Goal: Task Accomplishment & Management: Complete application form

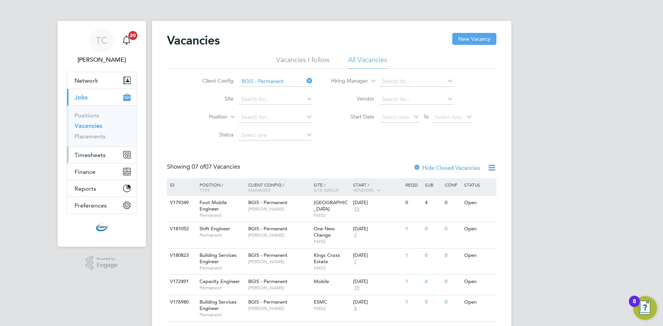
click at [82, 161] on button "Timesheets" at bounding box center [102, 155] width 70 height 16
click at [88, 152] on span "Timesheets" at bounding box center [89, 155] width 31 height 7
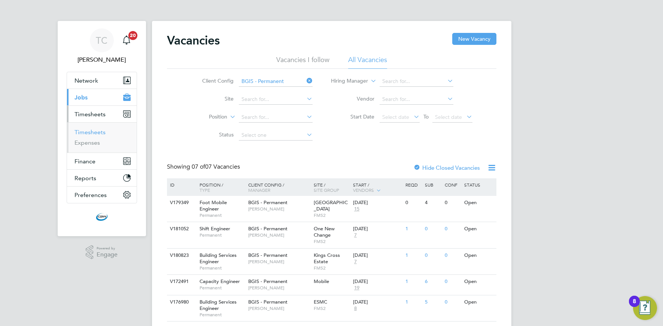
click at [94, 136] on link "Timesheets" at bounding box center [89, 132] width 31 height 7
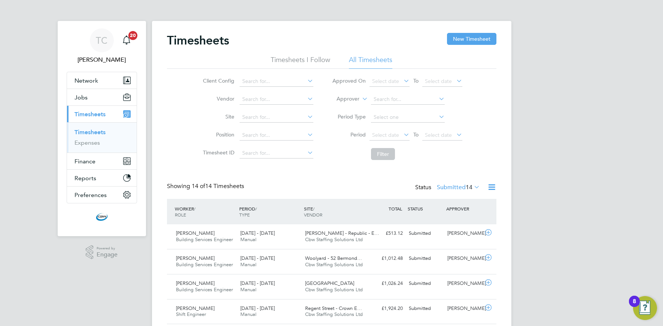
click at [494, 183] on icon at bounding box center [491, 187] width 9 height 9
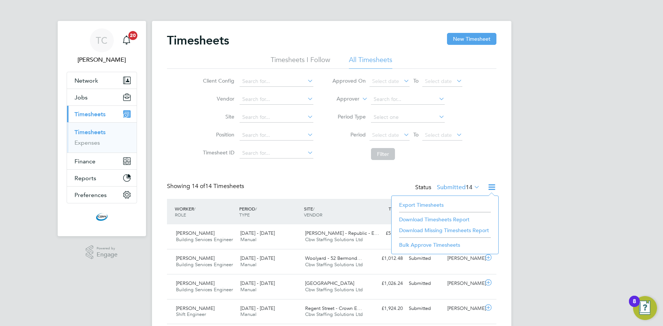
click at [435, 207] on li "Export Timesheets" at bounding box center [444, 205] width 99 height 10
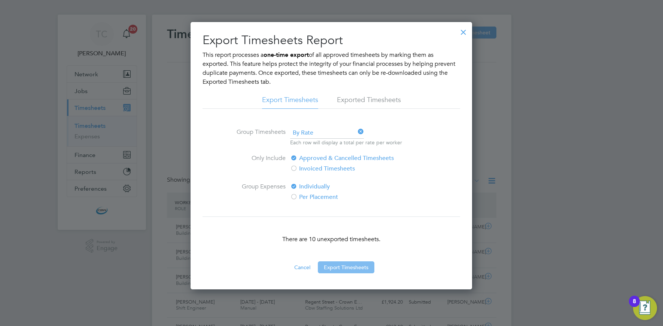
click at [350, 265] on button "Export Timesheets" at bounding box center [346, 268] width 57 height 12
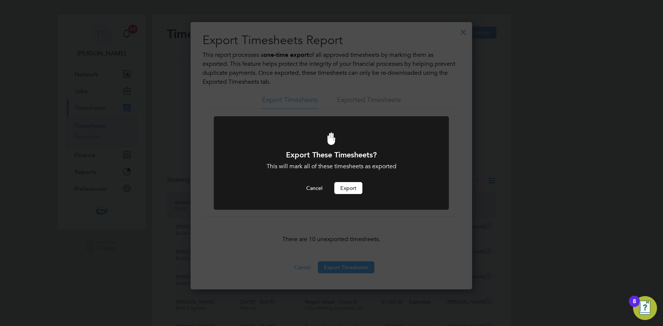
click at [350, 182] on div "Export These Timesheets? This will mark all of these timesheets as exported Can…" at bounding box center [331, 172] width 195 height 45
click at [347, 187] on button "Export" at bounding box center [348, 188] width 28 height 12
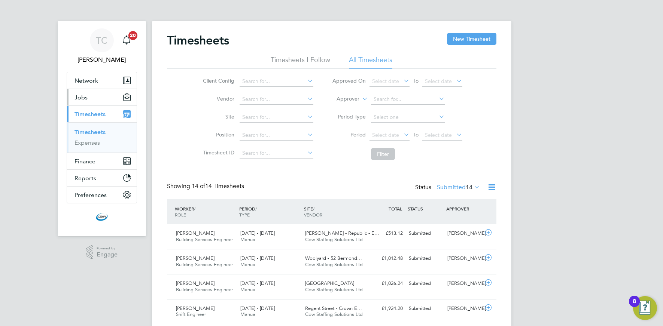
click at [97, 95] on button "Jobs" at bounding box center [102, 97] width 70 height 16
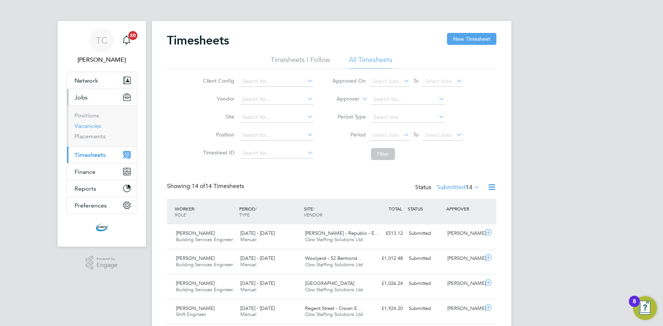
click at [89, 127] on link "Vacancies" at bounding box center [87, 125] width 27 height 7
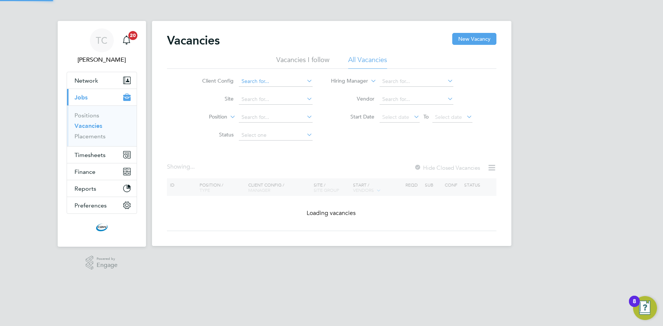
click at [270, 80] on input at bounding box center [276, 81] width 74 height 10
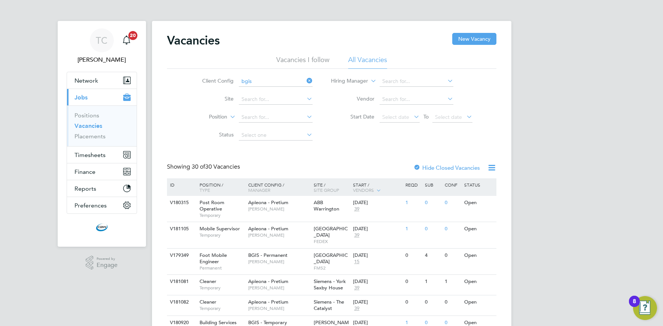
click at [271, 88] on li "BGIS - Permanent" at bounding box center [275, 92] width 74 height 10
type input "BGIS - Permanent"
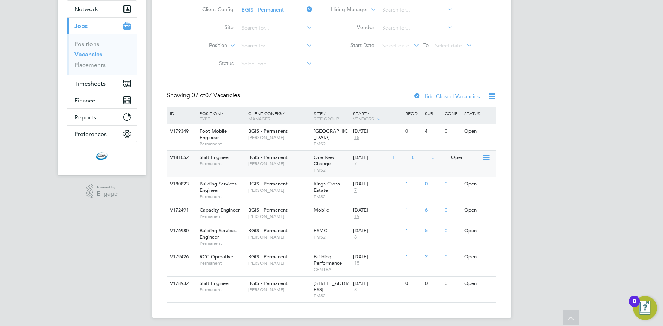
scroll to position [75, 0]
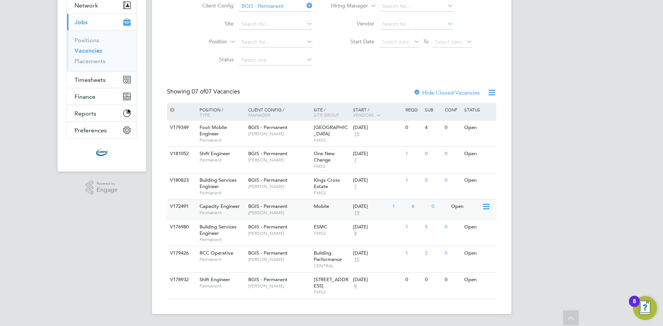
click at [280, 216] on div "BGIS - Permanent Nigel Stamp" at bounding box center [279, 209] width 66 height 19
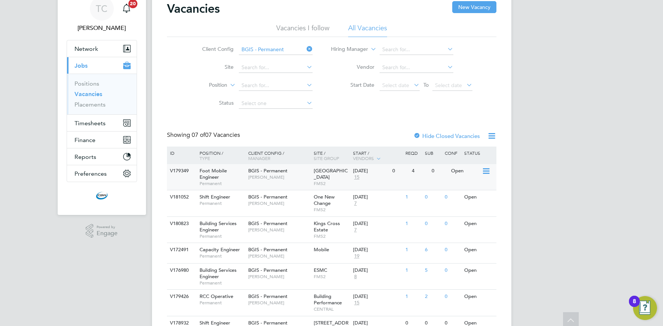
scroll to position [0, 0]
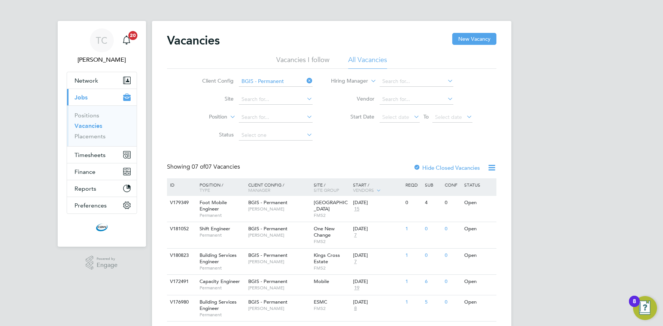
click at [305, 80] on icon at bounding box center [305, 81] width 0 height 10
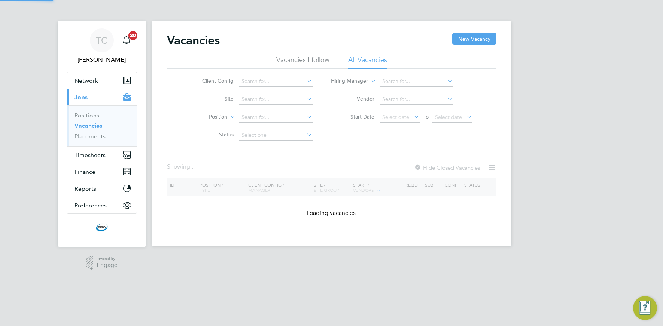
click at [305, 80] on icon at bounding box center [305, 81] width 0 height 10
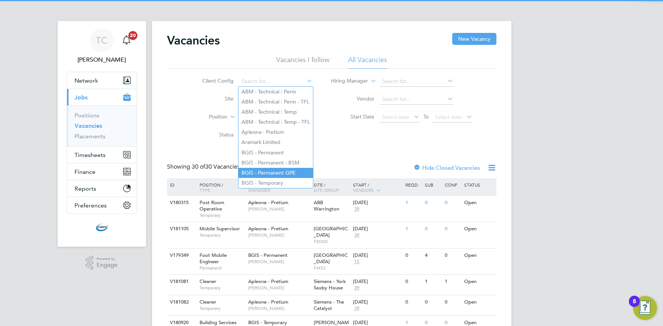
click at [260, 173] on li "BGIS - Permanent GPE" at bounding box center [275, 173] width 74 height 10
type input "BGIS - Permanent GPE"
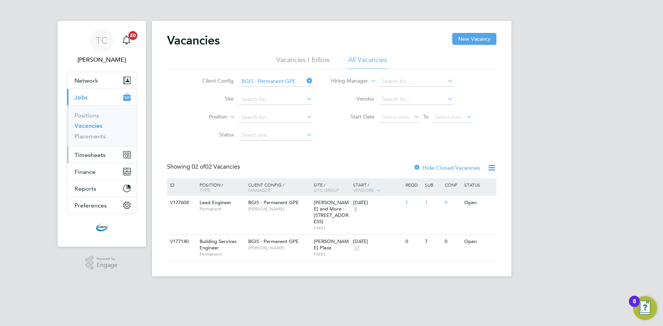
click at [85, 153] on span "Timesheets" at bounding box center [89, 155] width 31 height 7
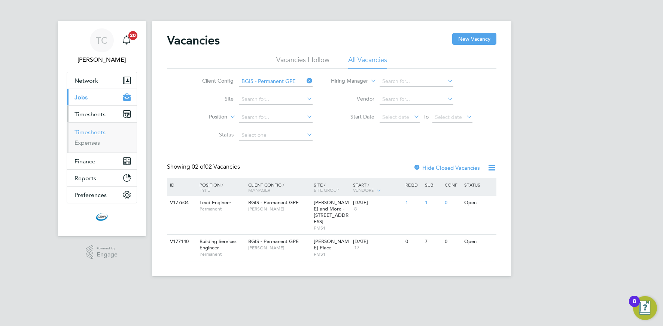
click at [90, 131] on link "Timesheets" at bounding box center [89, 132] width 31 height 7
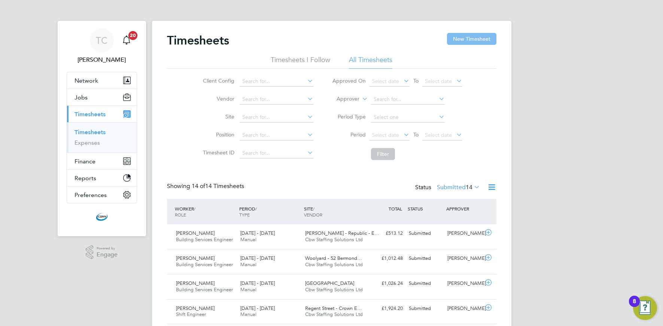
scroll to position [19, 65]
click at [459, 40] on button "New Timesheet" at bounding box center [471, 39] width 49 height 12
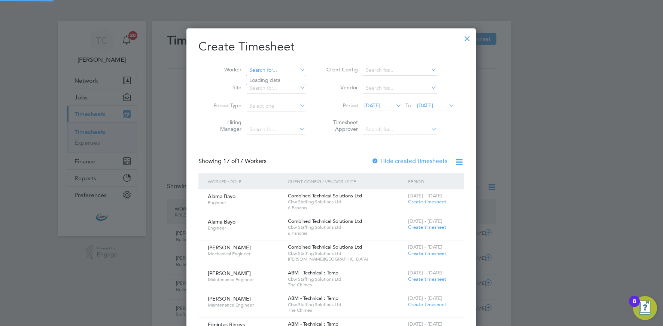
click at [275, 71] on input at bounding box center [276, 70] width 59 height 10
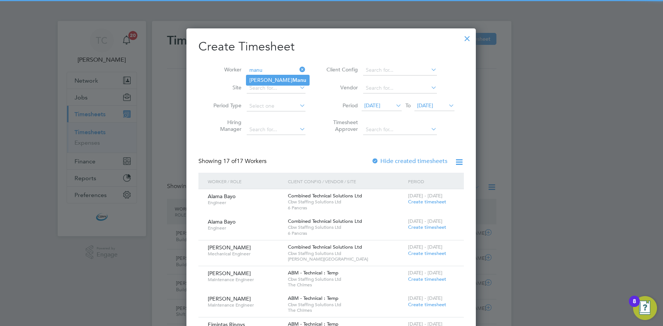
click at [292, 80] on b "Manu" at bounding box center [299, 80] width 14 height 6
type input "Isaac Manu"
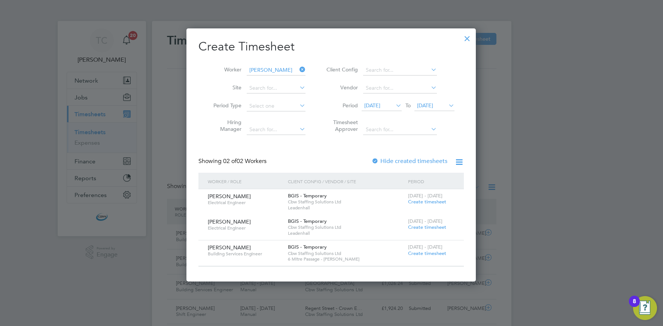
click at [409, 162] on label "Hide created timesheets" at bounding box center [409, 161] width 76 height 7
click at [423, 106] on span "16 Sep 2025" at bounding box center [425, 105] width 16 height 7
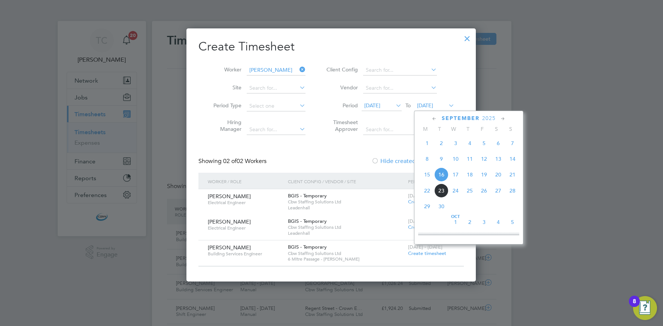
click at [485, 179] on span "19" at bounding box center [484, 175] width 14 height 14
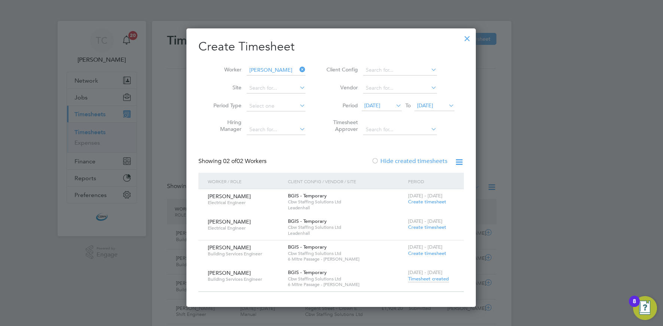
click at [421, 253] on span "Create timesheet" at bounding box center [427, 253] width 38 height 6
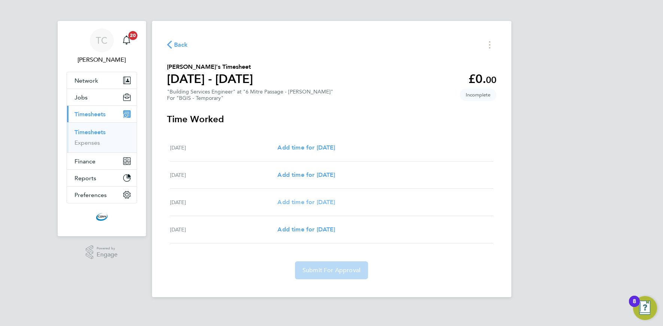
click at [313, 201] on span "Add time for Thu 11 Sep" at bounding box center [306, 202] width 58 height 7
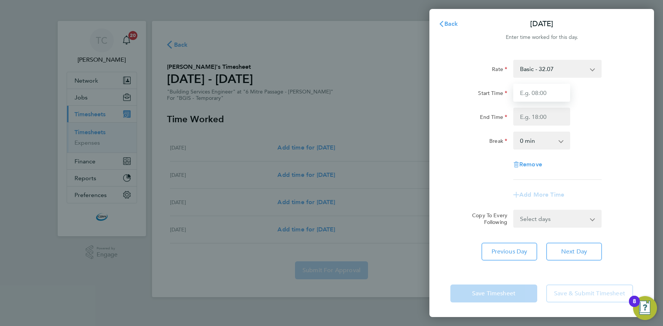
click at [526, 97] on input "Start Time" at bounding box center [541, 93] width 57 height 18
type input "08:00"
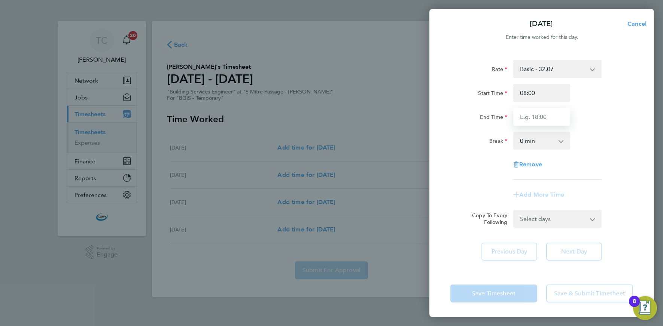
click at [536, 115] on input "End Time" at bounding box center [541, 117] width 57 height 18
type input "17:00"
click at [537, 137] on select "0 min 15 min 30 min 45 min 60 min 75 min 90 min" at bounding box center [537, 141] width 46 height 16
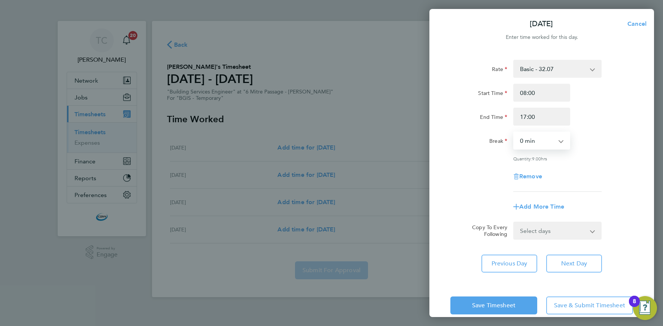
select select "60"
click at [514, 133] on select "0 min 15 min 30 min 45 min 60 min 75 min 90 min" at bounding box center [537, 141] width 46 height 16
click at [538, 240] on div "Rate Basic - 32.07 Start Time 08:00 End Time 17:00 Break 0 min 15 min 30 min 45…" at bounding box center [541, 166] width 225 height 231
click at [539, 232] on select "Select days Friday" at bounding box center [553, 231] width 79 height 16
select select "FRI"
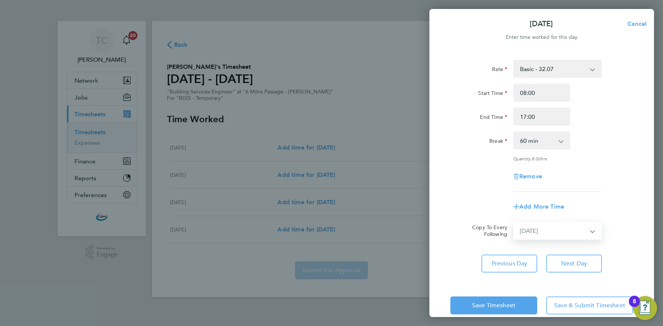
click at [514, 223] on select "Select days Friday" at bounding box center [553, 231] width 79 height 16
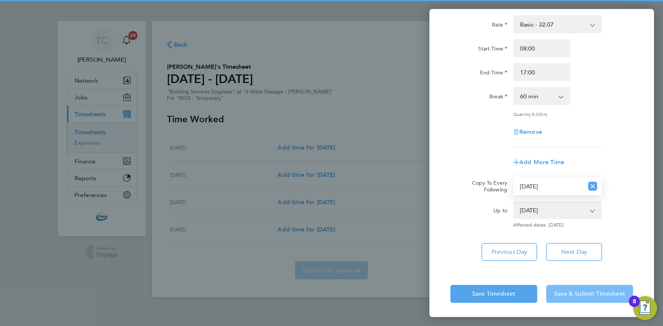
click at [562, 299] on button "Save & Submit Timesheet" at bounding box center [589, 294] width 87 height 18
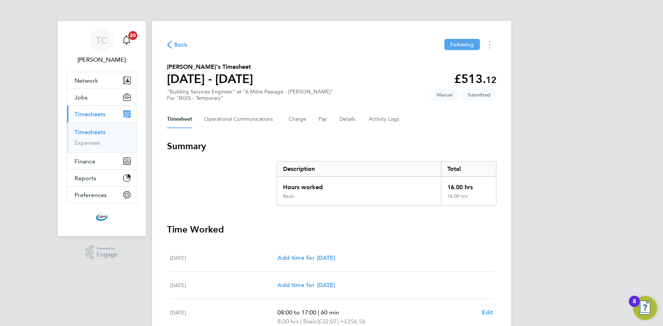
click at [87, 128] on ul "Timesheets Expenses" at bounding box center [102, 137] width 70 height 30
click at [88, 133] on link "Timesheets" at bounding box center [89, 132] width 31 height 7
